Goal: Find specific page/section: Find specific page/section

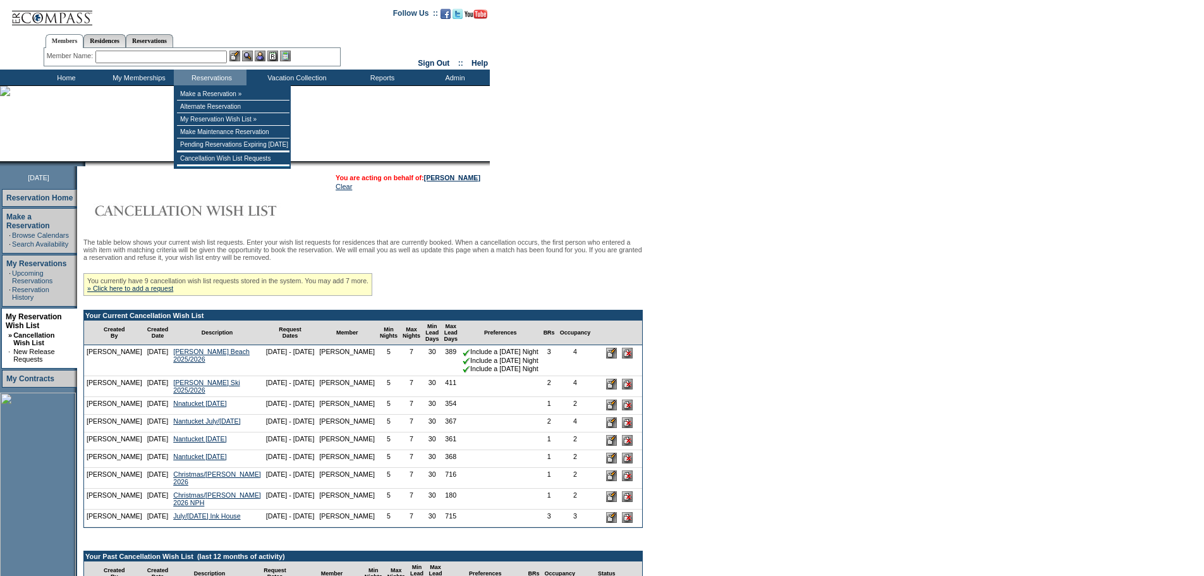
click at [192, 52] on input "text" at bounding box center [160, 57] width 131 height 13
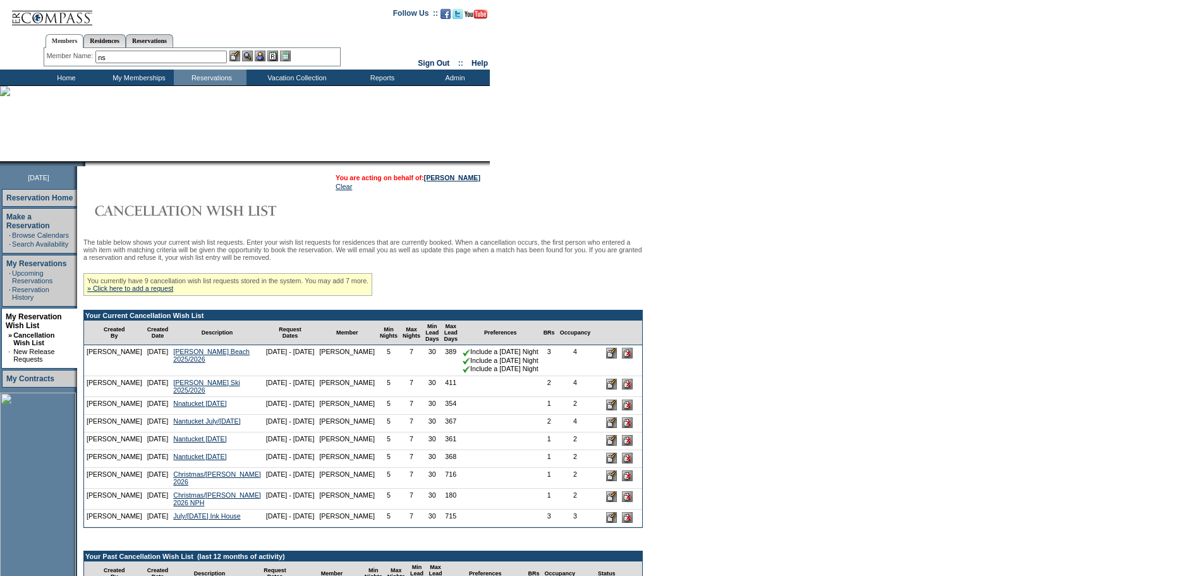
type input "n"
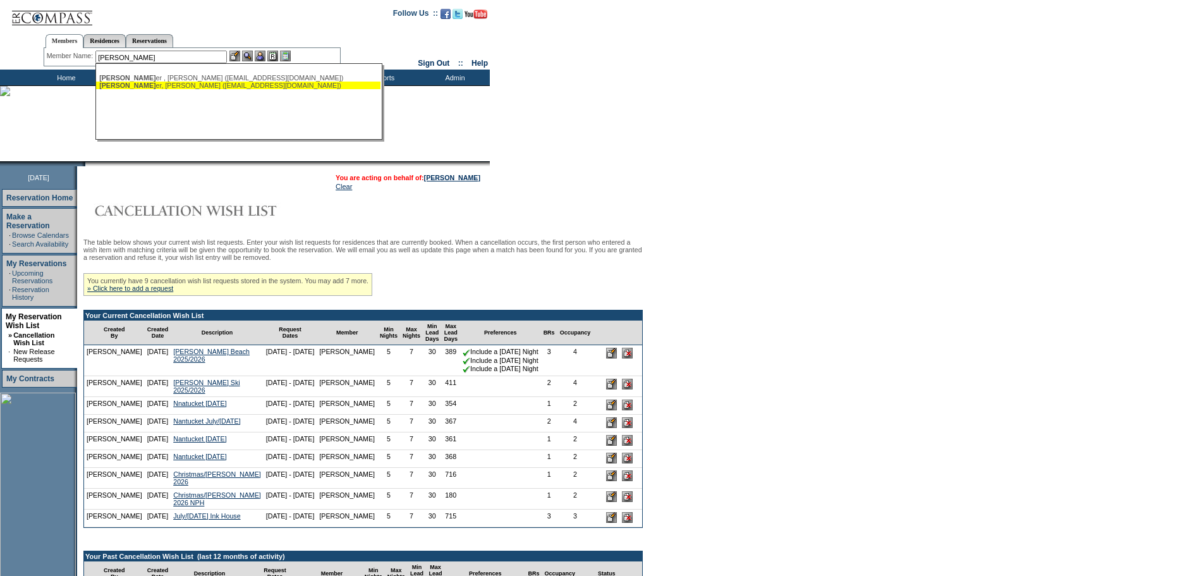
click at [226, 88] on div "[PERSON_NAME], [PERSON_NAME] ([EMAIL_ADDRESS][DOMAIN_NAME])" at bounding box center [238, 86] width 278 height 8
type input "[PERSON_NAME] ([EMAIL_ADDRESS][DOMAIN_NAME])"
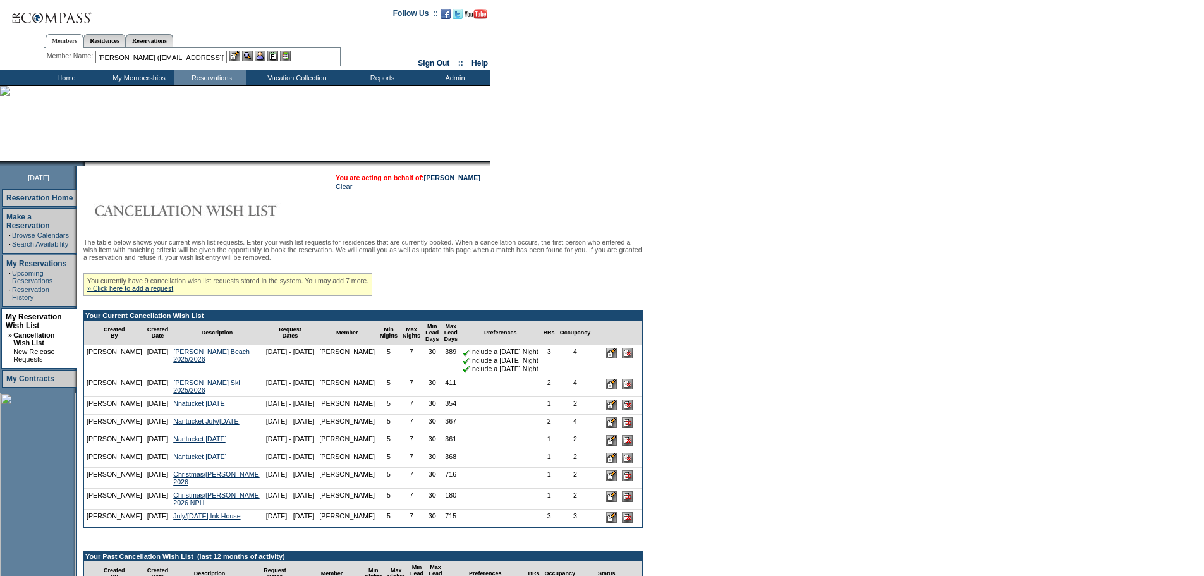
click at [265, 58] on img at bounding box center [260, 56] width 11 height 11
click at [250, 54] on img at bounding box center [247, 56] width 11 height 11
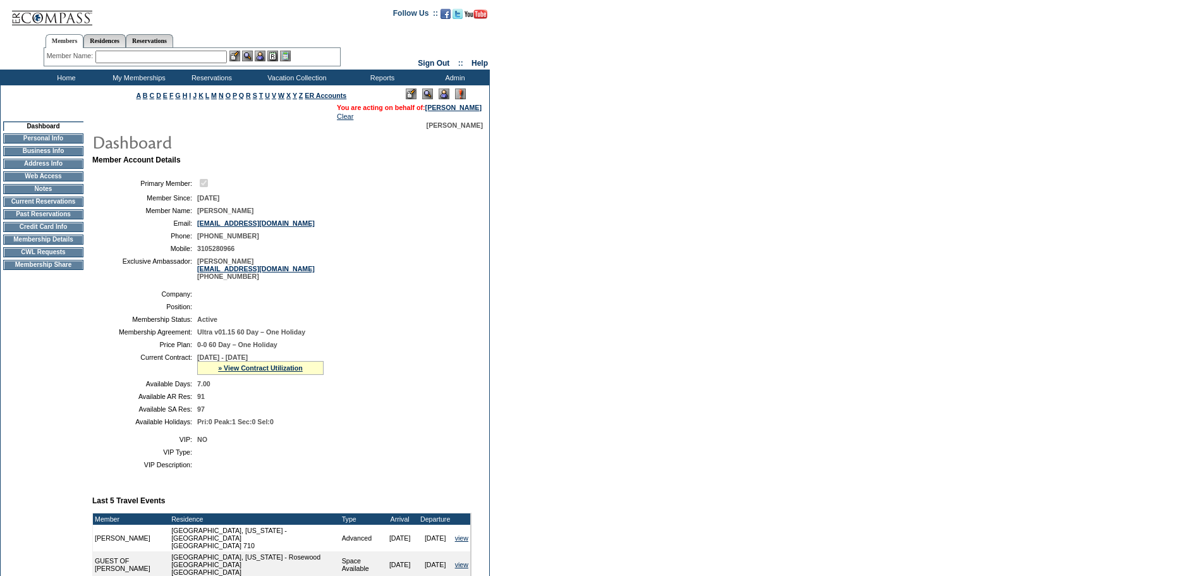
click at [51, 257] on td "CWL Requests" at bounding box center [43, 252] width 80 height 10
